Goal: Task Accomplishment & Management: Manage account settings

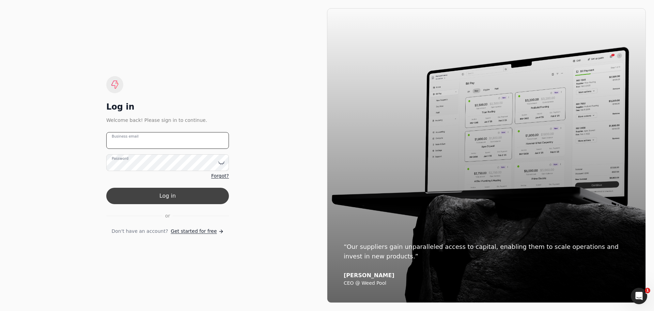
type email "[PERSON_NAME][EMAIL_ADDRESS][DOMAIN_NAME]"
click at [171, 201] on button "Log in" at bounding box center [167, 195] width 123 height 16
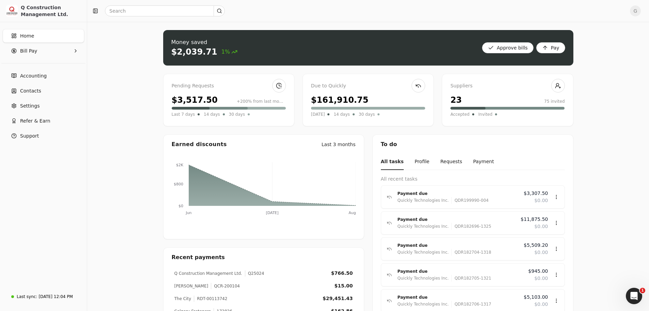
click at [217, 81] on div "Pending Requests $3,517.50 +200% from last month Last 7 days 14 days 30 days" at bounding box center [228, 100] width 131 height 52
click at [275, 86] on link at bounding box center [279, 86] width 14 height 14
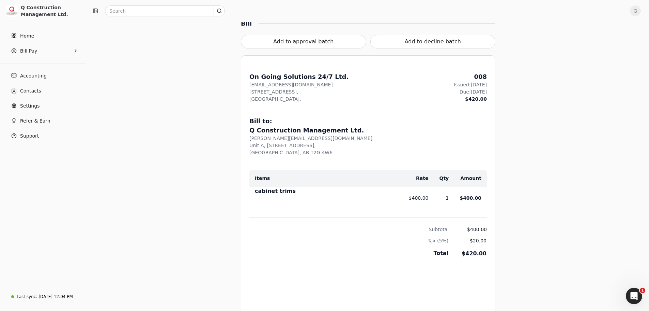
scroll to position [223, 0]
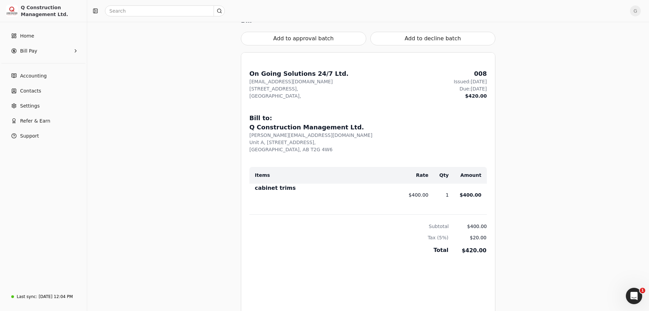
click at [322, 28] on div "Add to approval batch Add to decline batch" at bounding box center [368, 35] width 255 height 20
click at [320, 35] on button "Add to approval batch" at bounding box center [303, 39] width 125 height 14
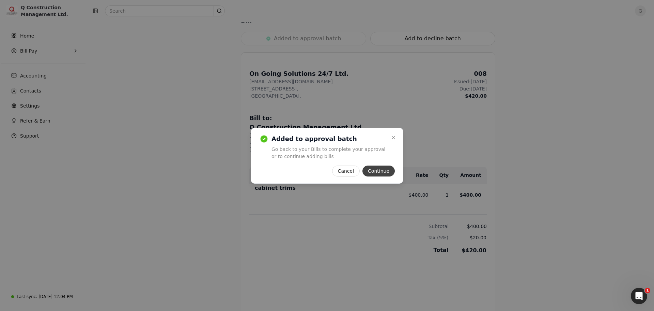
click at [391, 174] on button "Continue" at bounding box center [379, 170] width 32 height 11
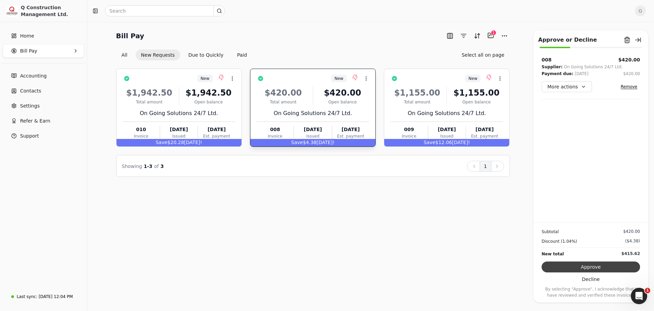
click at [588, 268] on button "Approve" at bounding box center [591, 266] width 99 height 11
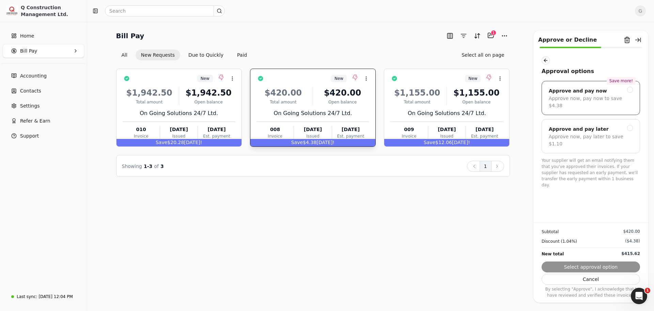
click at [602, 94] on div "Approve and pay now" at bounding box center [591, 91] width 84 height 8
click at [599, 267] on button "Next" at bounding box center [591, 266] width 99 height 11
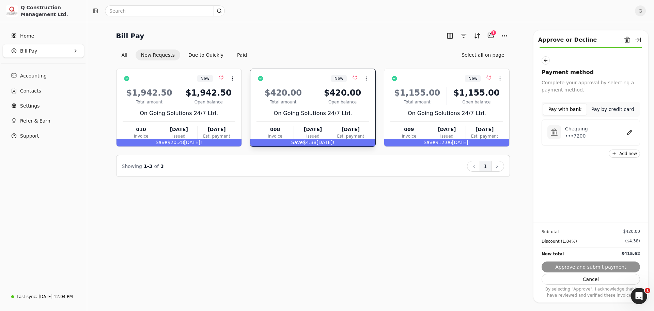
click at [584, 138] on p "•••7200" at bounding box center [576, 135] width 23 height 7
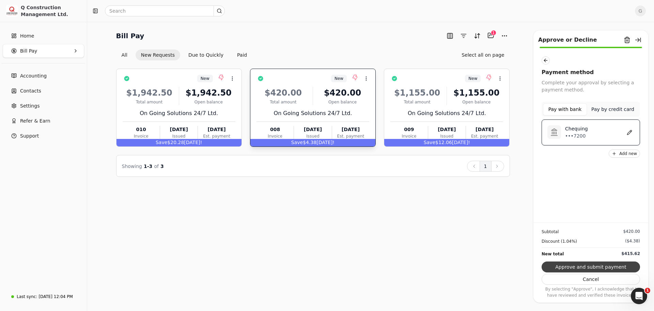
click at [584, 268] on button "Approve and submit payment" at bounding box center [591, 266] width 99 height 11
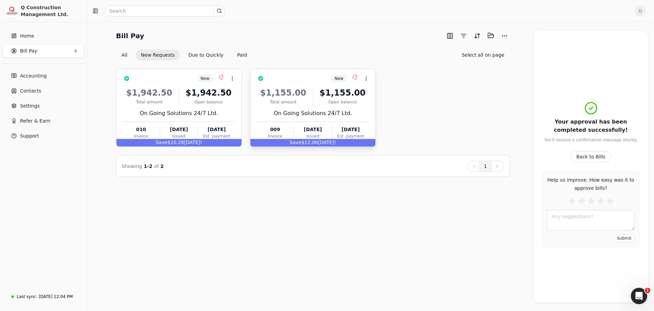
click at [315, 80] on div "New Context Menu Button" at bounding box center [317, 79] width 103 height 12
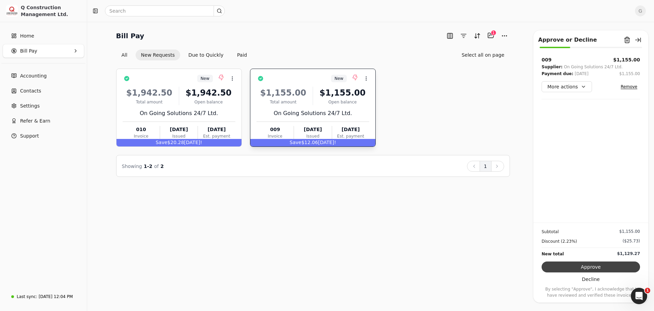
click at [590, 266] on button "Approve" at bounding box center [591, 266] width 99 height 11
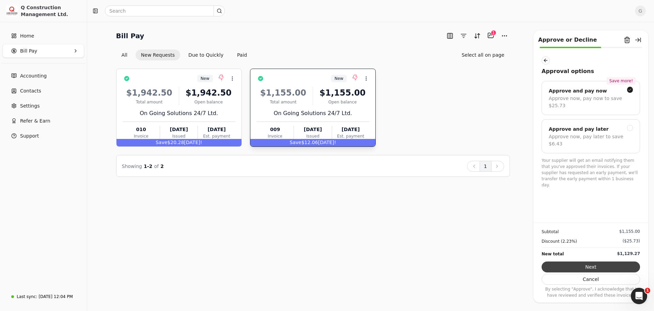
click at [597, 267] on button "Next" at bounding box center [591, 266] width 99 height 11
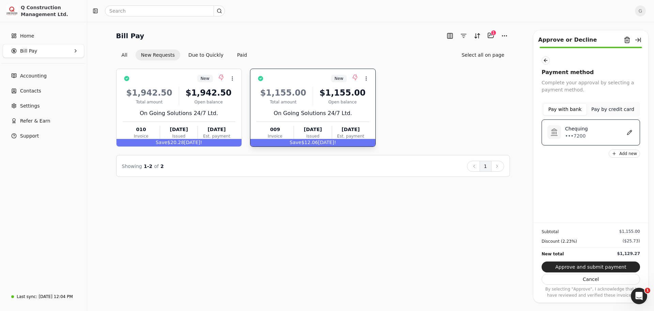
click at [605, 132] on div "Chequing •••7200" at bounding box center [597, 132] width 73 height 14
click at [584, 264] on button "Approve and submit payment" at bounding box center [591, 266] width 99 height 11
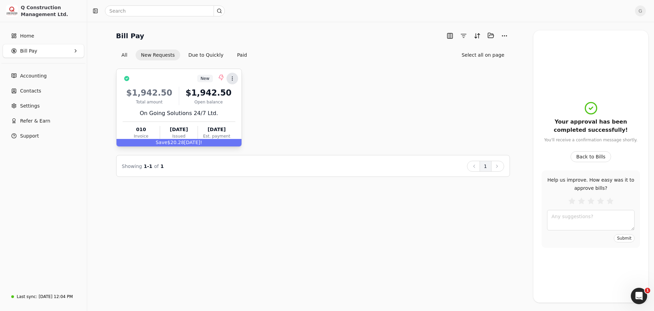
click at [236, 81] on button "Context Menu Button" at bounding box center [233, 79] width 12 height 12
click at [233, 92] on icon at bounding box center [231, 94] width 5 height 5
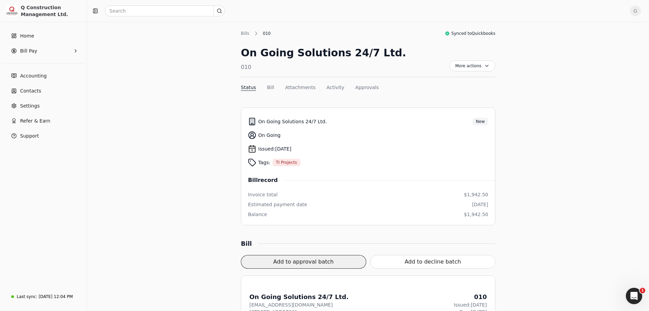
click at [352, 260] on button "Add to approval batch" at bounding box center [303, 262] width 125 height 14
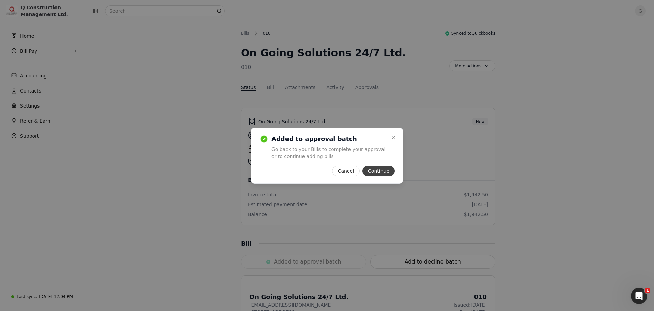
click at [378, 173] on button "Continue" at bounding box center [379, 170] width 32 height 11
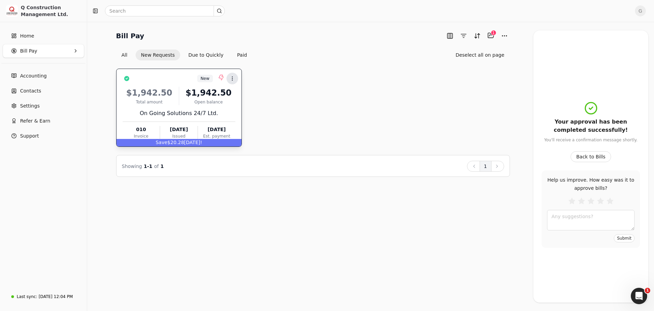
click at [234, 78] on icon at bounding box center [232, 78] width 5 height 5
click at [237, 92] on span "Open" at bounding box center [243, 94] width 13 height 7
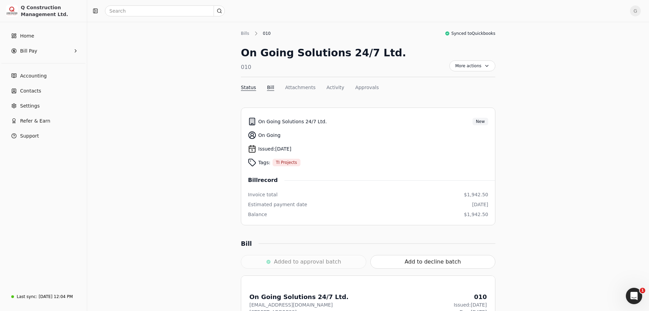
click at [270, 87] on button "Bill" at bounding box center [270, 87] width 7 height 7
click at [355, 86] on button "Approvals" at bounding box center [367, 87] width 24 height 7
click at [478, 61] on span "More actions" at bounding box center [473, 65] width 46 height 11
click at [38, 37] on link "Home" at bounding box center [43, 36] width 81 height 14
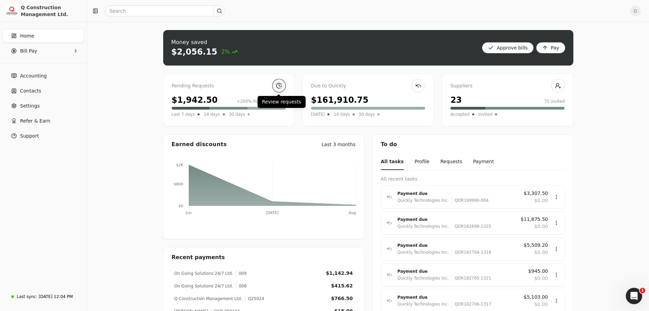
click at [278, 84] on link at bounding box center [279, 86] width 14 height 14
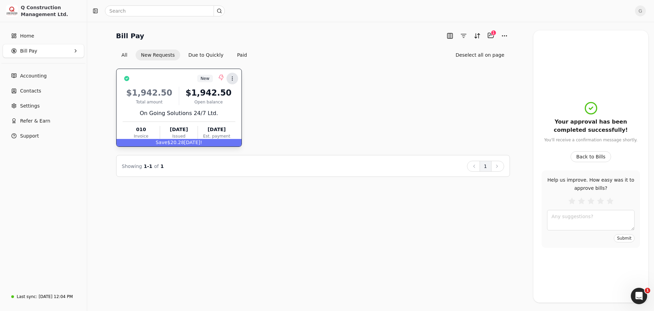
click at [231, 78] on icon at bounding box center [232, 78] width 5 height 5
click at [184, 77] on div "New Context Menu Button" at bounding box center [183, 79] width 103 height 12
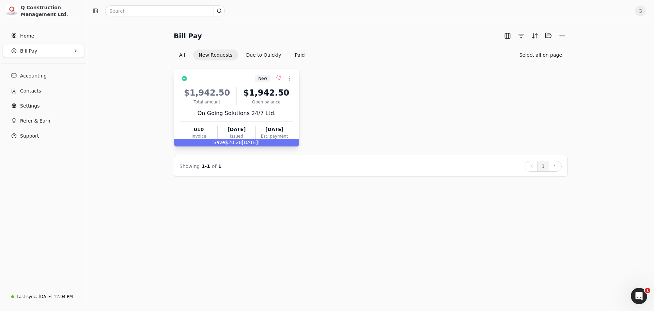
click at [225, 81] on div "New Context Menu Button" at bounding box center [241, 79] width 103 height 12
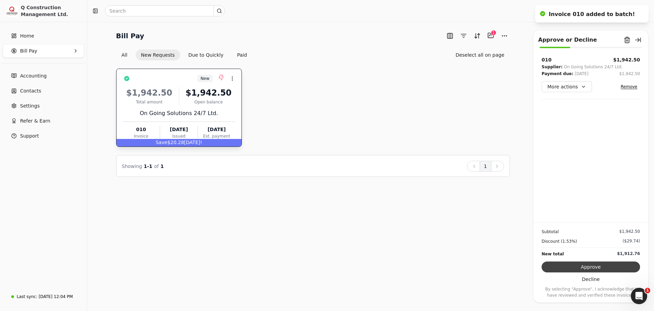
click at [606, 264] on button "Approve" at bounding box center [591, 266] width 99 height 11
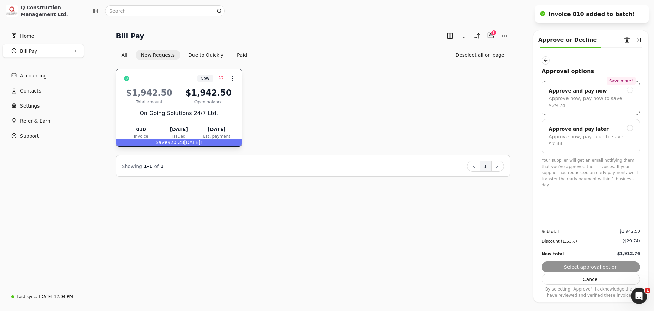
click at [600, 97] on div "Approve now, pay now to save $29.74" at bounding box center [591, 102] width 84 height 14
click at [607, 265] on button "Next" at bounding box center [591, 266] width 99 height 11
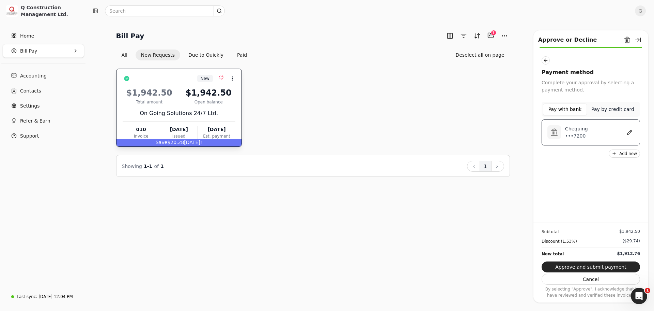
click at [580, 124] on div "Chequing •••7200" at bounding box center [591, 132] width 99 height 26
click at [598, 266] on button "Approve and submit payment" at bounding box center [591, 266] width 99 height 11
